Goal: Information Seeking & Learning: Learn about a topic

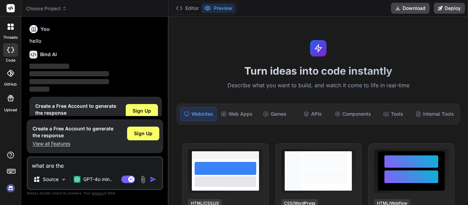
scroll to position [18, 0]
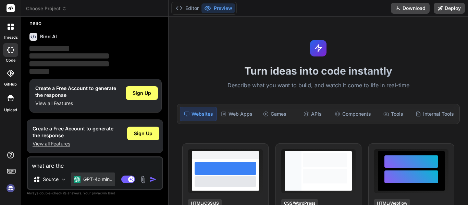
click at [89, 176] on p "GPT-4o min.." at bounding box center [97, 179] width 29 height 7
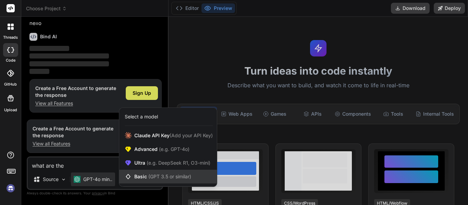
click at [146, 174] on span "Basic (GPT 3.5 or similar)" at bounding box center [162, 176] width 57 height 7
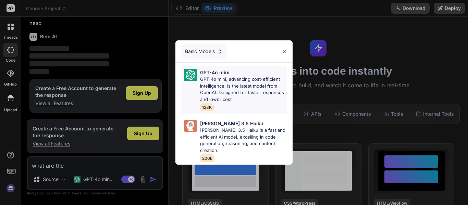
click at [223, 87] on p "GPT-4o mini, advancing cost-efficient intelligence, is the latest model from Op…" at bounding box center [243, 89] width 87 height 27
type textarea "x"
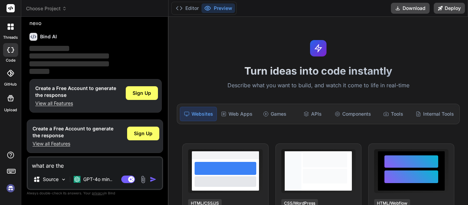
click at [90, 169] on textarea "what are the" at bounding box center [95, 164] width 134 height 12
type textarea "what are the"
type textarea "x"
type textarea "what are th"
type textarea "x"
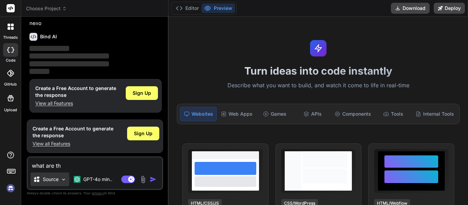
type textarea "what are t"
type textarea "x"
type textarea "what are"
type textarea "x"
type textarea "what are"
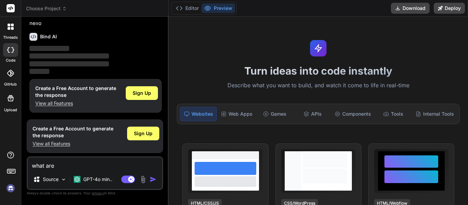
type textarea "x"
type textarea "what ar"
type textarea "x"
type textarea "what a"
type textarea "x"
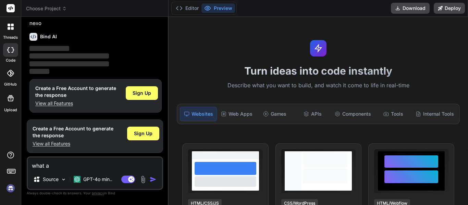
type textarea "what"
type textarea "x"
type textarea "what"
type textarea "x"
type textarea "wha"
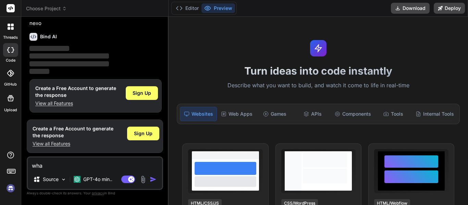
type textarea "x"
type textarea "wh"
type textarea "x"
type textarea "w"
type textarea "x"
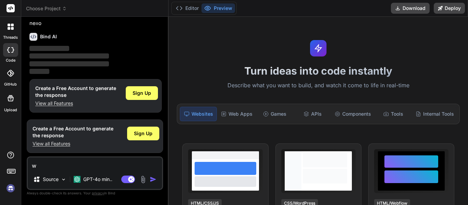
type textarea "x"
type textarea "h"
type textarea "x"
type textarea "ho"
type textarea "x"
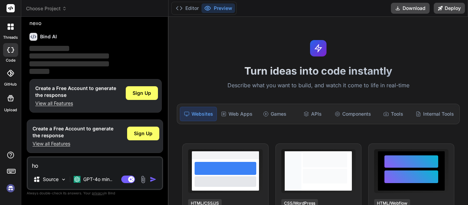
type textarea "how"
type textarea "x"
type textarea "how"
type textarea "x"
type textarea "how d"
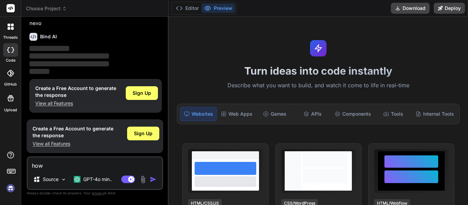
type textarea "x"
type textarea "how di"
type textarea "x"
type textarea "how did"
type textarea "x"
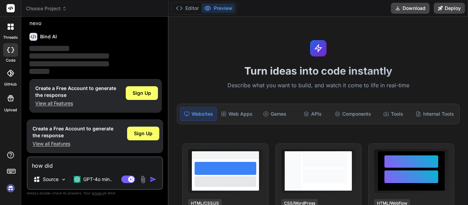
type textarea "how did"
type textarea "x"
type textarea "how did d"
type textarea "x"
type textarea "how did de"
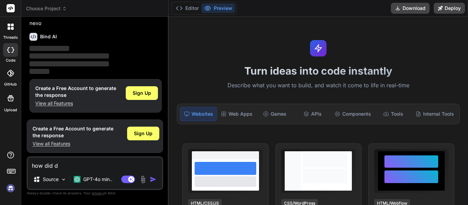
type textarea "x"
type textarea "how did dev"
type textarea "x"
type textarea "how did deve"
type textarea "x"
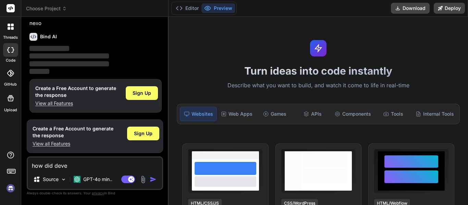
type textarea "how did devel"
type textarea "x"
type textarea "how did develp"
type textarea "x"
type textarea "how did devel"
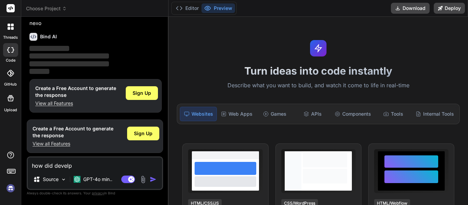
type textarea "x"
type textarea "how did develo"
type textarea "x"
type textarea "how did develop"
type textarea "x"
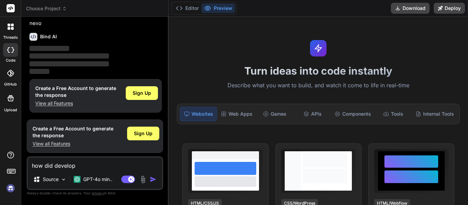
type textarea "how did developm"
type textarea "x"
type textarea "how did developme"
type textarea "x"
type textarea "how did developmen"
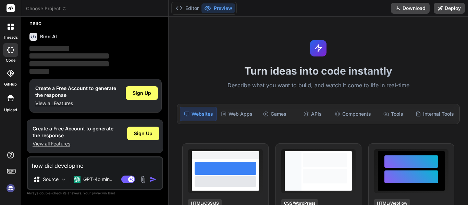
type textarea "x"
type textarea "how did development"
type textarea "x"
type textarea "how did developments"
type textarea "x"
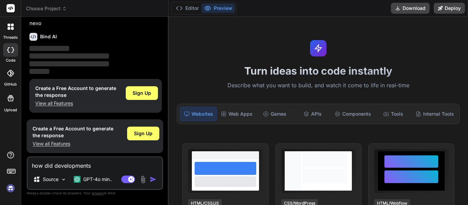
type textarea "how did developments"
type textarea "x"
type textarea "how did developments i"
type textarea "x"
type textarea "how did developments in"
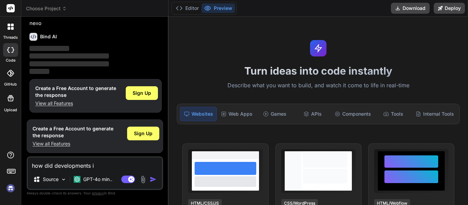
type textarea "x"
type textarea "how did developments in"
type textarea "x"
type textarea "how did developments in c"
type textarea "x"
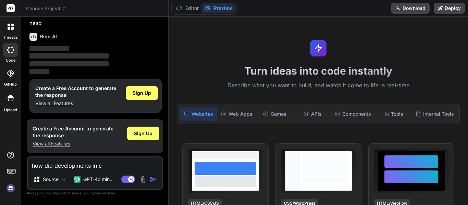
type textarea "how did developments in ch"
type textarea "x"
type textarea "how did developments in chi"
type textarea "x"
type textarea "how did developments in [GEOGRAPHIC_DATA]"
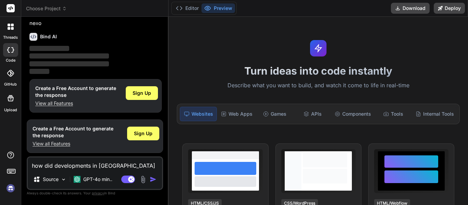
type textarea "x"
type textarea "how did developments in [GEOGRAPHIC_DATA]"
type textarea "x"
type textarea "how did developments in [GEOGRAPHIC_DATA]"
type textarea "x"
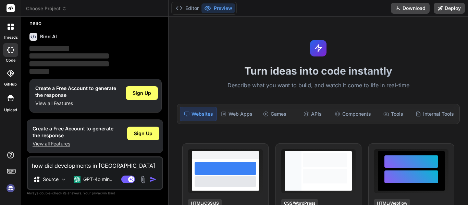
type textarea "how did developments in [GEOGRAPHIC_DATA] a"
type textarea "x"
type textarea "how did developments in [GEOGRAPHIC_DATA]"
type textarea "x"
type textarea "how did developments in [GEOGRAPHIC_DATA] a"
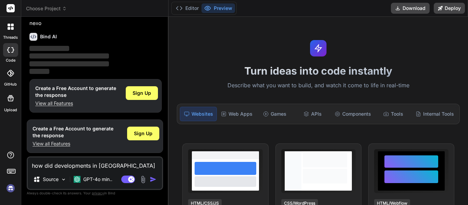
type textarea "x"
type textarea "how did developments in [GEOGRAPHIC_DATA] an"
type textarea "x"
type textarea "how did developments in [GEOGRAPHIC_DATA] and"
type textarea "x"
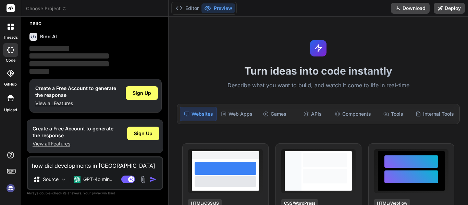
type textarea "how did developments in [GEOGRAPHIC_DATA] and"
type textarea "x"
type textarea "how did developments in [GEOGRAPHIC_DATA] and t"
type textarea "x"
type textarea "how did developments in [GEOGRAPHIC_DATA] and th"
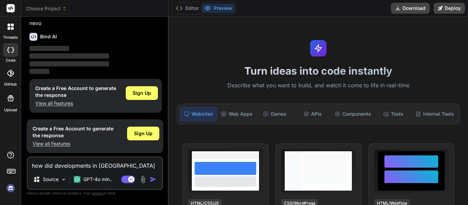
type textarea "x"
type textarea "how did developments in [GEOGRAPHIC_DATA] and the"
type textarea "x"
type textarea "how did developments in [GEOGRAPHIC_DATA] and the"
type textarea "x"
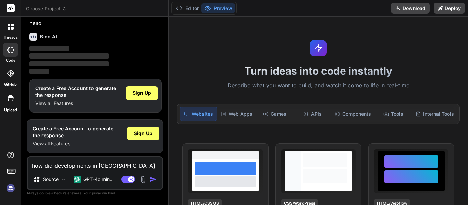
type textarea "how did developments in [GEOGRAPHIC_DATA] and the r"
type textarea "x"
type textarea "how did developments in [GEOGRAPHIC_DATA] and the re"
type textarea "x"
type textarea "how did developments in [GEOGRAPHIC_DATA] and the res"
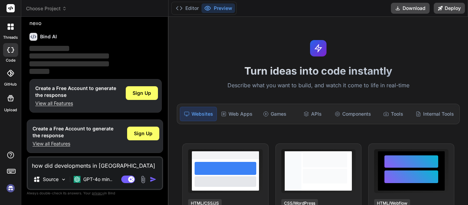
type textarea "x"
type textarea "how did developments in [GEOGRAPHIC_DATA] and the rest"
type textarea "x"
type textarea "how did developments in [GEOGRAPHIC_DATA] and the rest"
type textarea "x"
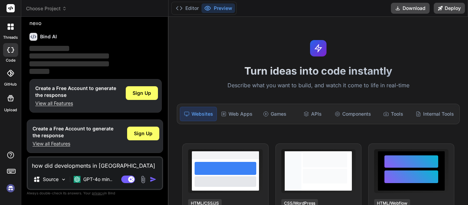
type textarea "how did developments in [GEOGRAPHIC_DATA] and the rest o"
type textarea "x"
type textarea "how did developments in [GEOGRAPHIC_DATA] and the rest of"
type textarea "x"
type textarea "how did developments in [GEOGRAPHIC_DATA] and the rest of"
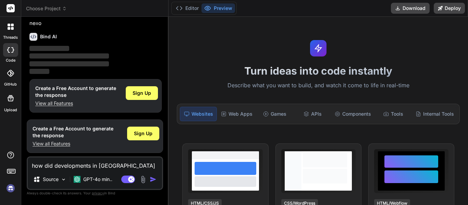
type textarea "x"
type textarea "how did developments in [GEOGRAPHIC_DATA] and the rest of e"
type textarea "x"
type textarea "how did developments in [GEOGRAPHIC_DATA] and the rest of ea"
type textarea "x"
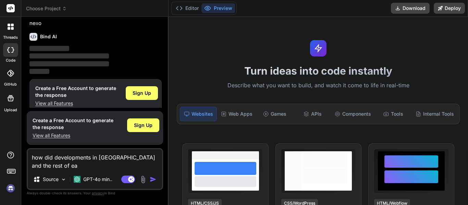
type textarea "how did developments in [GEOGRAPHIC_DATA] and the rest of eas"
type textarea "x"
type textarea "how did developments in [GEOGRAPHIC_DATA] and the rest of east"
type textarea "x"
type textarea "how did developments in [GEOGRAPHIC_DATA] and the rest of east"
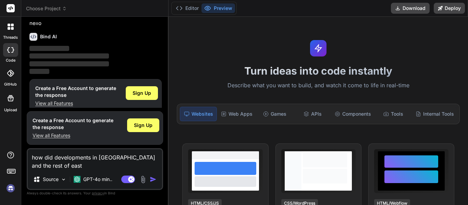
type textarea "x"
type textarea "how did developments in [GEOGRAPHIC_DATA] and the rest of east a"
type textarea "x"
type textarea "how did developments in [GEOGRAPHIC_DATA] and the rest of east as"
type textarea "x"
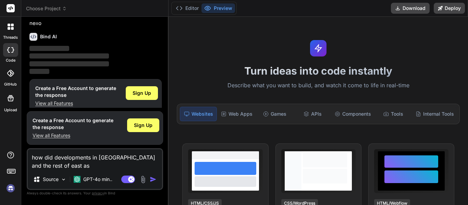
type textarea "how did developments in [GEOGRAPHIC_DATA] and the rest of [GEOGRAPHIC_DATA]"
type textarea "x"
type textarea "how did developments in [GEOGRAPHIC_DATA] and the rest of [GEOGRAPHIC_DATA]"
type textarea "x"
type textarea "how did developments in [GEOGRAPHIC_DATA] and the rest of [GEOGRAPHIC_DATA]"
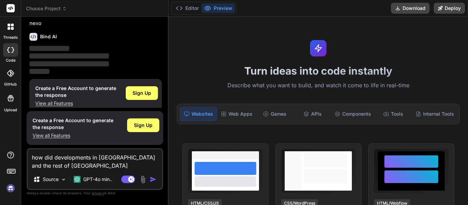
type textarea "x"
type textarea "how did developments in [GEOGRAPHIC_DATA] and the rest of [GEOGRAPHIC_DATA]"
type textarea "x"
type textarea "how did developments in [GEOGRAPHIC_DATA] and the rest of [GEOGRAPHIC_DATA][PER…"
type textarea "x"
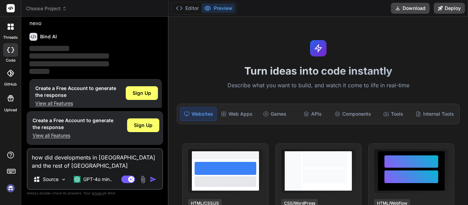
type textarea "how did developments in [GEOGRAPHIC_DATA] and the rest of [GEOGRAPHIC_DATA] be"
type textarea "x"
type textarea "how did developments in [GEOGRAPHIC_DATA] and the rest of [GEOGRAPHIC_DATA] bet"
type textarea "x"
type textarea "how did developments in [GEOGRAPHIC_DATA] and the rest of [GEOGRAPHIC_DATA] betw"
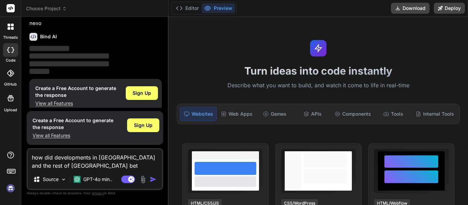
type textarea "x"
type textarea "how did developments in [GEOGRAPHIC_DATA] and the rest of [GEOGRAPHIC_DATA] bet…"
type textarea "x"
type textarea "how did developments in [GEOGRAPHIC_DATA] and the rest of [GEOGRAPHIC_DATA] bet…"
type textarea "x"
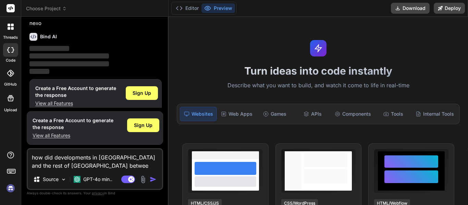
type textarea "how did developments in [GEOGRAPHIC_DATA] and the rest of [GEOGRAPHIC_DATA] bet…"
type textarea "x"
type textarea "how did developments in [GEOGRAPHIC_DATA] and the rest of [GEOGRAPHIC_DATA] bet…"
type textarea "x"
type textarea "how did developments in [GEOGRAPHIC_DATA] and the rest of [GEOGRAPHIC_DATA] bet…"
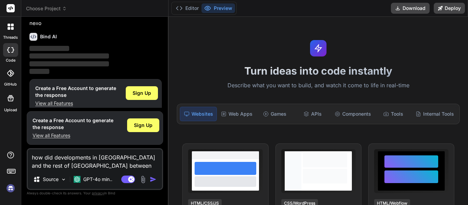
type textarea "x"
type textarea "how did developments in [GEOGRAPHIC_DATA] and the rest of [GEOGRAPHIC_DATA] bet…"
type textarea "x"
type textarea "how did developments in [GEOGRAPHIC_DATA] and the rest of [GEOGRAPHIC_DATA] bet…"
type textarea "x"
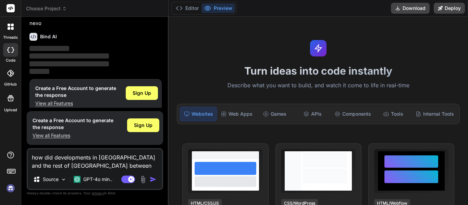
type textarea "how did developments in [GEOGRAPHIC_DATA] and the rest of [GEOGRAPHIC_DATA] bet…"
type textarea "x"
type textarea "how did developments in [GEOGRAPHIC_DATA] and the rest of [GEOGRAPHIC_DATA] bet…"
type textarea "x"
type textarea "how did developments in [GEOGRAPHIC_DATA] and the rest of [GEOGRAPHIC_DATA] bet…"
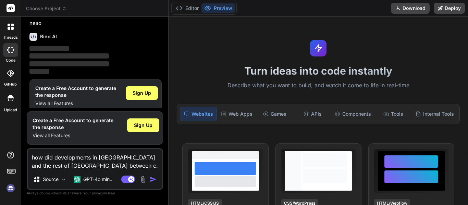
type textarea "x"
type textarea "how did developments in [GEOGRAPHIC_DATA] and the rest of [GEOGRAPHIC_DATA] bet…"
type textarea "x"
type textarea "how did developments in [GEOGRAPHIC_DATA] and the rest of [GEOGRAPHIC_DATA] bet…"
type textarea "x"
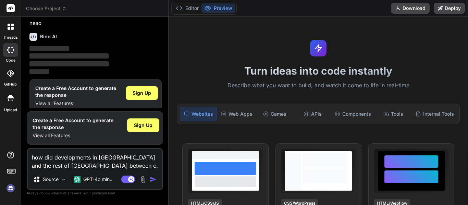
type textarea "how did developments in [GEOGRAPHIC_DATA] and the rest of [GEOGRAPHIC_DATA] bet…"
type textarea "x"
type textarea "how did developments in [GEOGRAPHIC_DATA] and the rest of [GEOGRAPHIC_DATA] bet…"
type textarea "x"
type textarea "how did developments in [GEOGRAPHIC_DATA] and the rest of [GEOGRAPHIC_DATA] bet…"
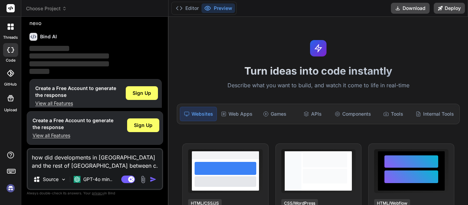
type textarea "x"
type textarea "how did developments in [GEOGRAPHIC_DATA] and the rest of [GEOGRAPHIC_DATA] bet…"
type textarea "x"
type textarea "how did developments in [GEOGRAPHIC_DATA] and the rest of [GEOGRAPHIC_DATA] bet…"
type textarea "x"
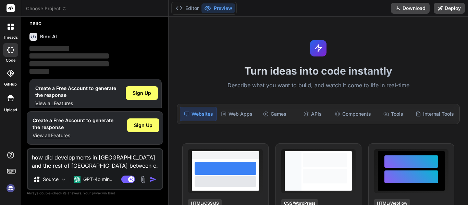
type textarea "how did developments in [GEOGRAPHIC_DATA] and the rest of [GEOGRAPHIC_DATA] bet…"
type textarea "x"
type textarea "how did developments in [GEOGRAPHIC_DATA] and the rest of [GEOGRAPHIC_DATA] bet…"
type textarea "x"
type textarea "how did developments in [GEOGRAPHIC_DATA] and the rest of [GEOGRAPHIC_DATA] bet…"
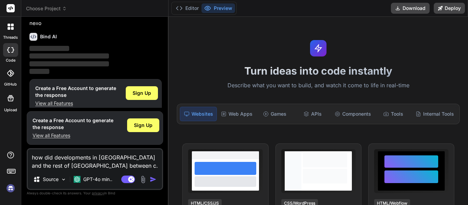
type textarea "x"
type textarea "how did developments in [GEOGRAPHIC_DATA] and the rest of [GEOGRAPHIC_DATA] bet…"
type textarea "x"
type textarea "how did developments in [GEOGRAPHIC_DATA] and the rest of [GEOGRAPHIC_DATA] bet…"
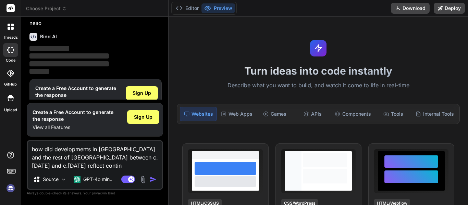
click at [112, 188] on div "GPT-4o min.." at bounding box center [93, 181] width 44 height 16
click at [71, 166] on textarea "how did developments in [GEOGRAPHIC_DATA] and the rest of [GEOGRAPHIC_DATA] bet…" at bounding box center [95, 155] width 134 height 29
drag, startPoint x: 31, startPoint y: 148, endPoint x: 181, endPoint y: 176, distance: 152.6
click at [181, 176] on div "Choose Project Created with Pixso. Bind AI Web Search Created with Pixso. Code …" at bounding box center [244, 102] width 447 height 205
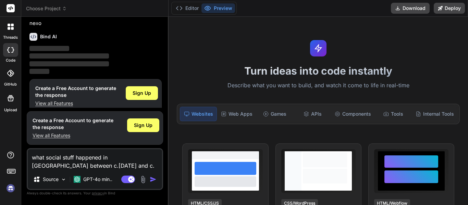
click at [153, 182] on img "button" at bounding box center [153, 179] width 7 height 7
drag, startPoint x: 33, startPoint y: 159, endPoint x: 83, endPoint y: 166, distance: 51.3
click at [83, 166] on textarea "what social stuff happened in [GEOGRAPHIC_DATA] between c.[DATE] and c.[DATE]" at bounding box center [95, 159] width 134 height 21
click at [151, 179] on img "button" at bounding box center [153, 179] width 7 height 7
click at [99, 179] on p "GPT-4o min.." at bounding box center [97, 179] width 29 height 7
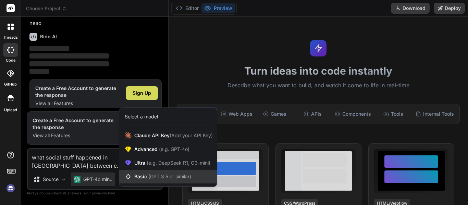
click at [134, 181] on div "Basic (GPT 3.5 or similar)" at bounding box center [168, 177] width 98 height 14
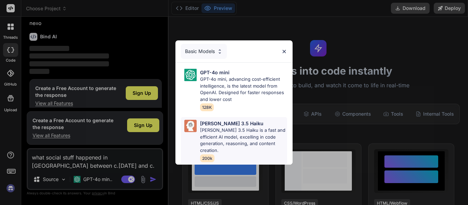
click at [207, 139] on p "[PERSON_NAME] 3.5 Haiku is a fast and efficient AI model, excelling in code gen…" at bounding box center [243, 140] width 87 height 27
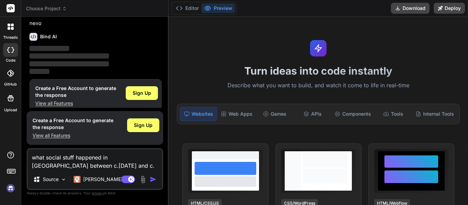
click at [155, 180] on img "button" at bounding box center [153, 179] width 7 height 7
click at [151, 179] on img "button" at bounding box center [153, 179] width 7 height 7
click at [104, 177] on p "[PERSON_NAME] 3.5.." at bounding box center [108, 179] width 51 height 7
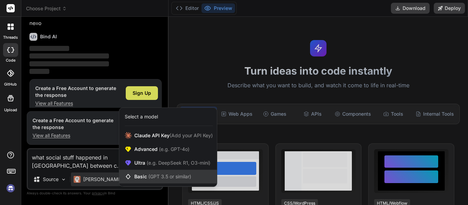
click at [137, 172] on div "Basic (GPT 3.5 or similar)" at bounding box center [168, 177] width 98 height 14
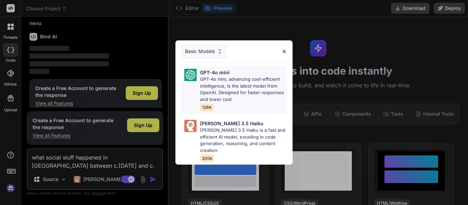
click at [213, 90] on p "GPT-4o mini, advancing cost-efficient intelligence, is the latest model from Op…" at bounding box center [243, 89] width 87 height 27
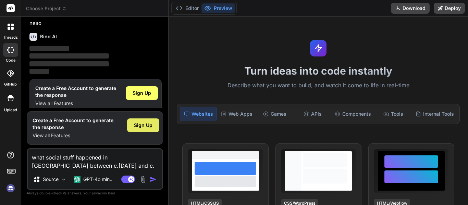
click at [147, 126] on span "Sign Up" at bounding box center [143, 125] width 18 height 7
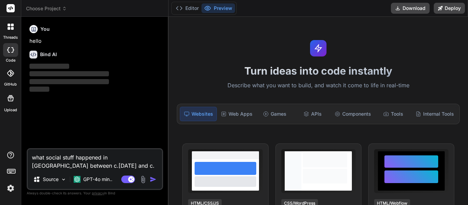
scroll to position [0, 0]
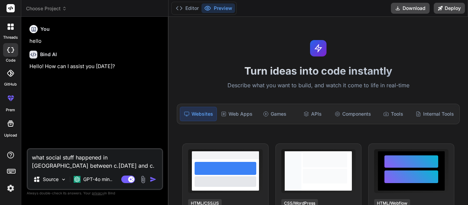
click at [150, 179] on img "button" at bounding box center [153, 179] width 7 height 7
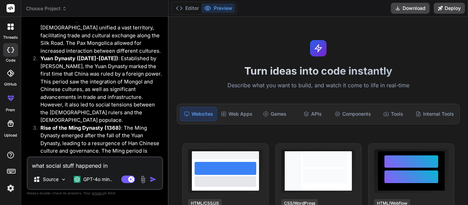
scroll to position [162, 0]
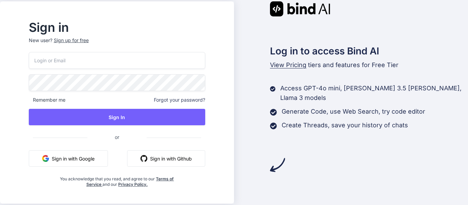
click at [108, 151] on button "Sign in with Google" at bounding box center [68, 158] width 79 height 16
